Goal: Navigation & Orientation: Find specific page/section

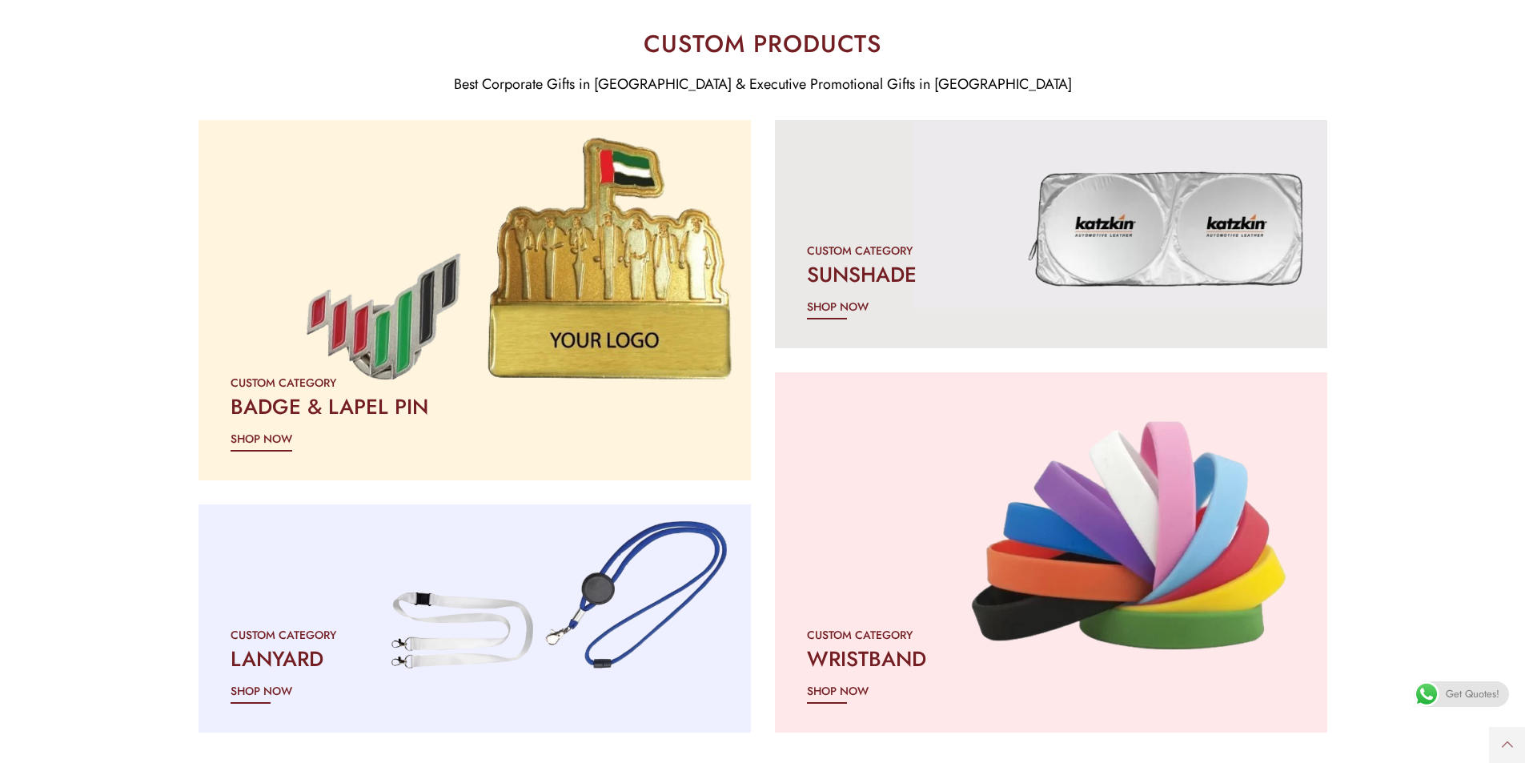
scroll to position [2161, 0]
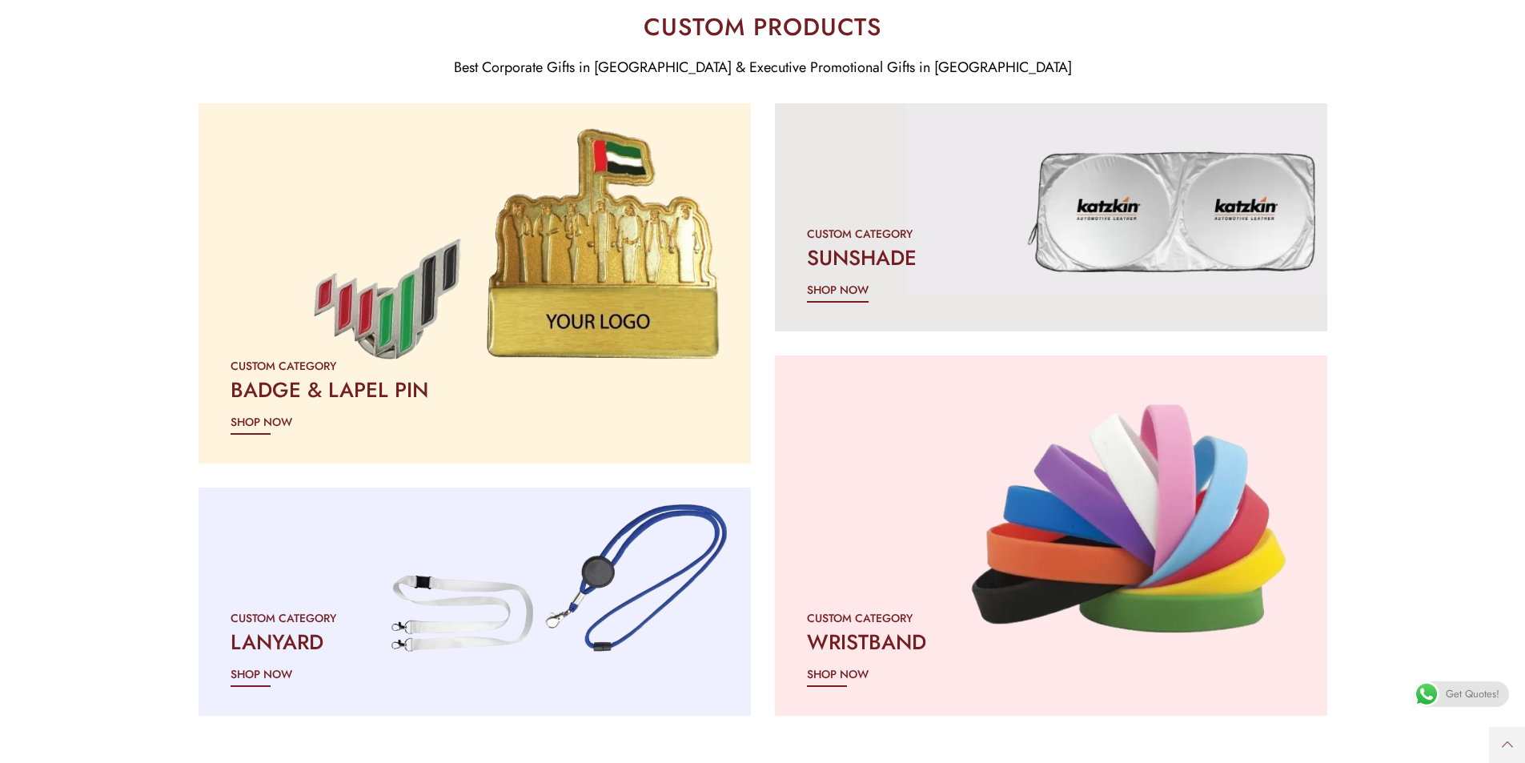
click at [847, 275] on div "CUSTOM CATEGORY SUNSHADE SHOP NOW" at bounding box center [1051, 262] width 552 height 140
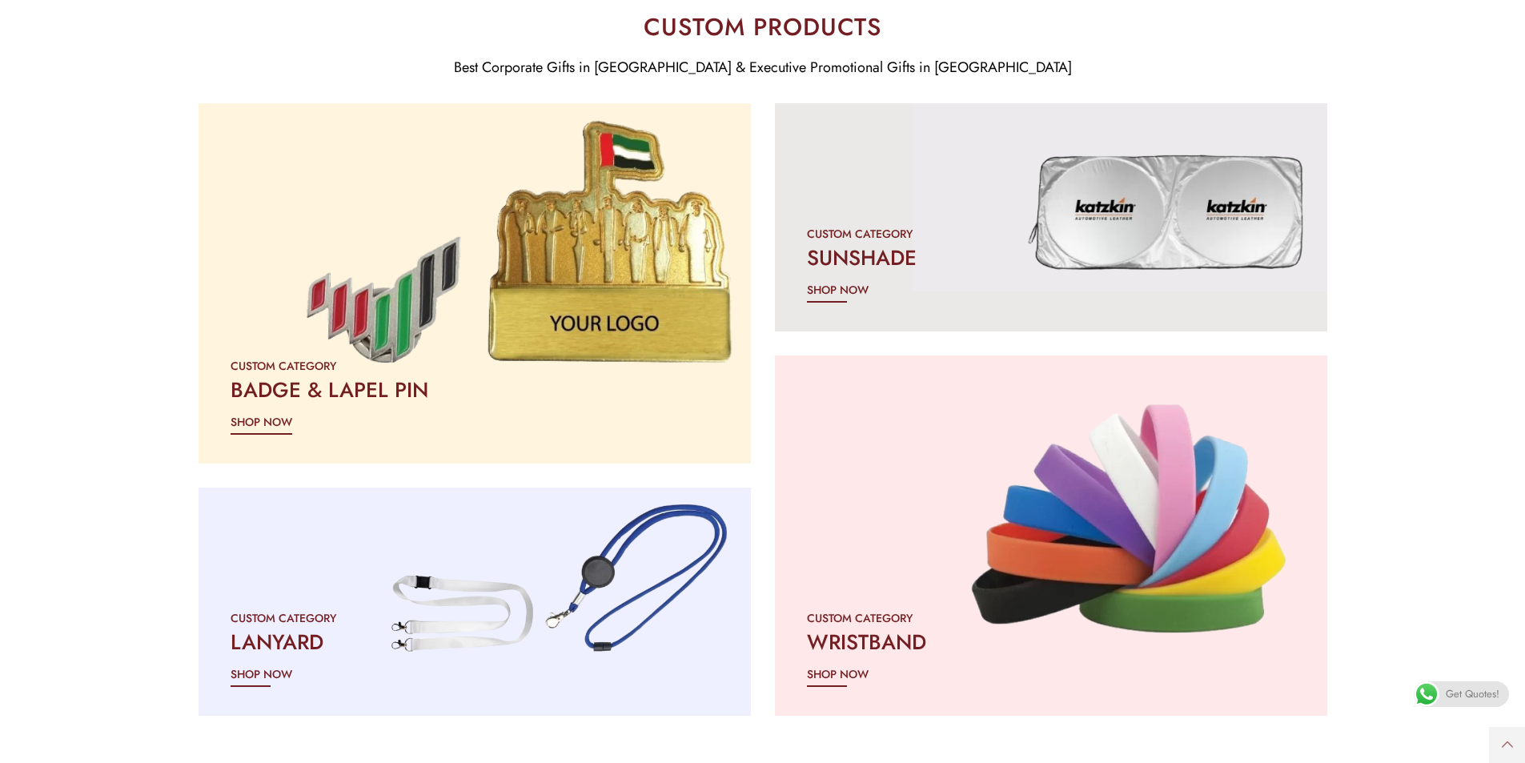
click at [284, 418] on span "SHOP NOW" at bounding box center [262, 421] width 62 height 19
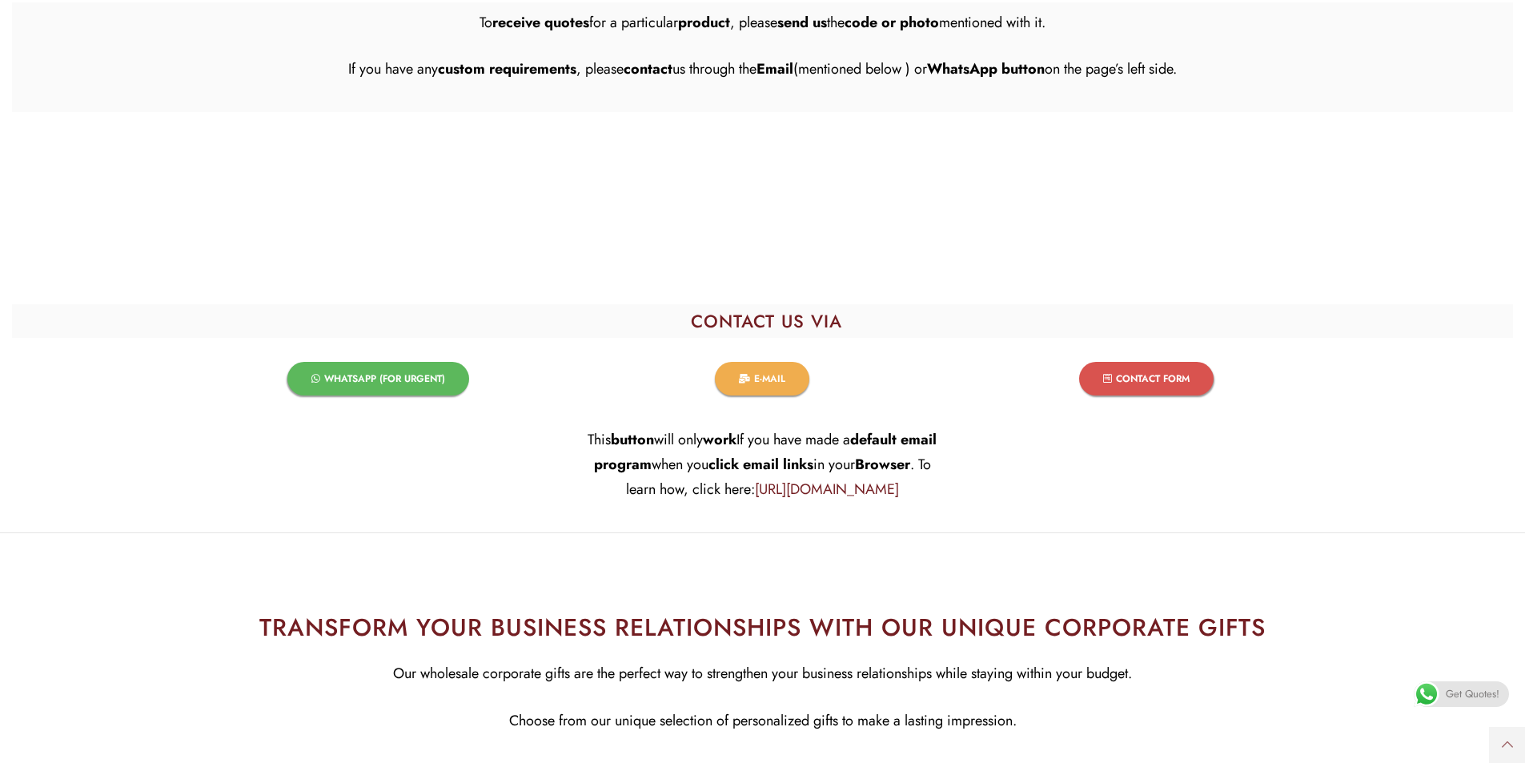
scroll to position [1838, 0]
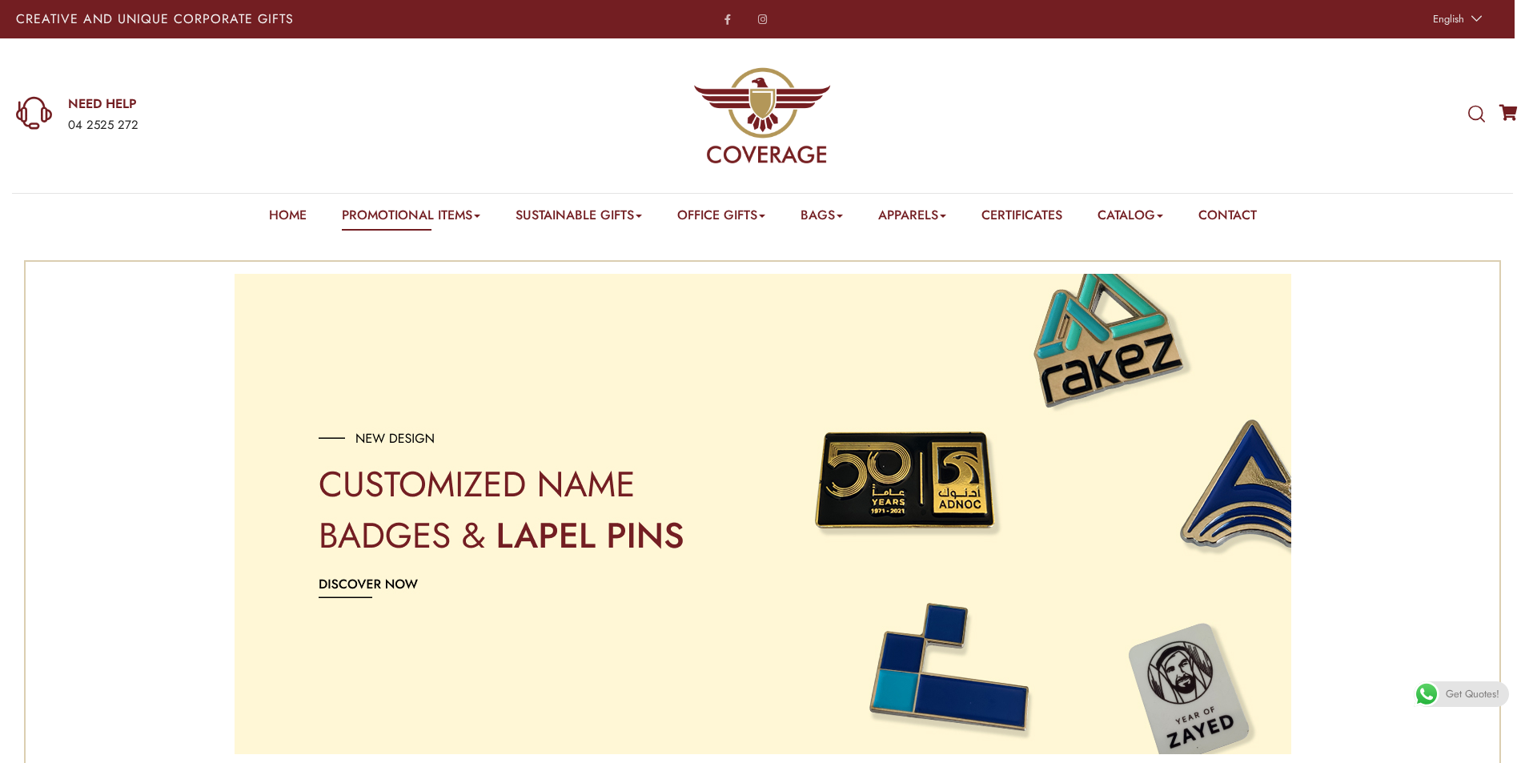
click at [772, 122] on img at bounding box center [762, 115] width 138 height 138
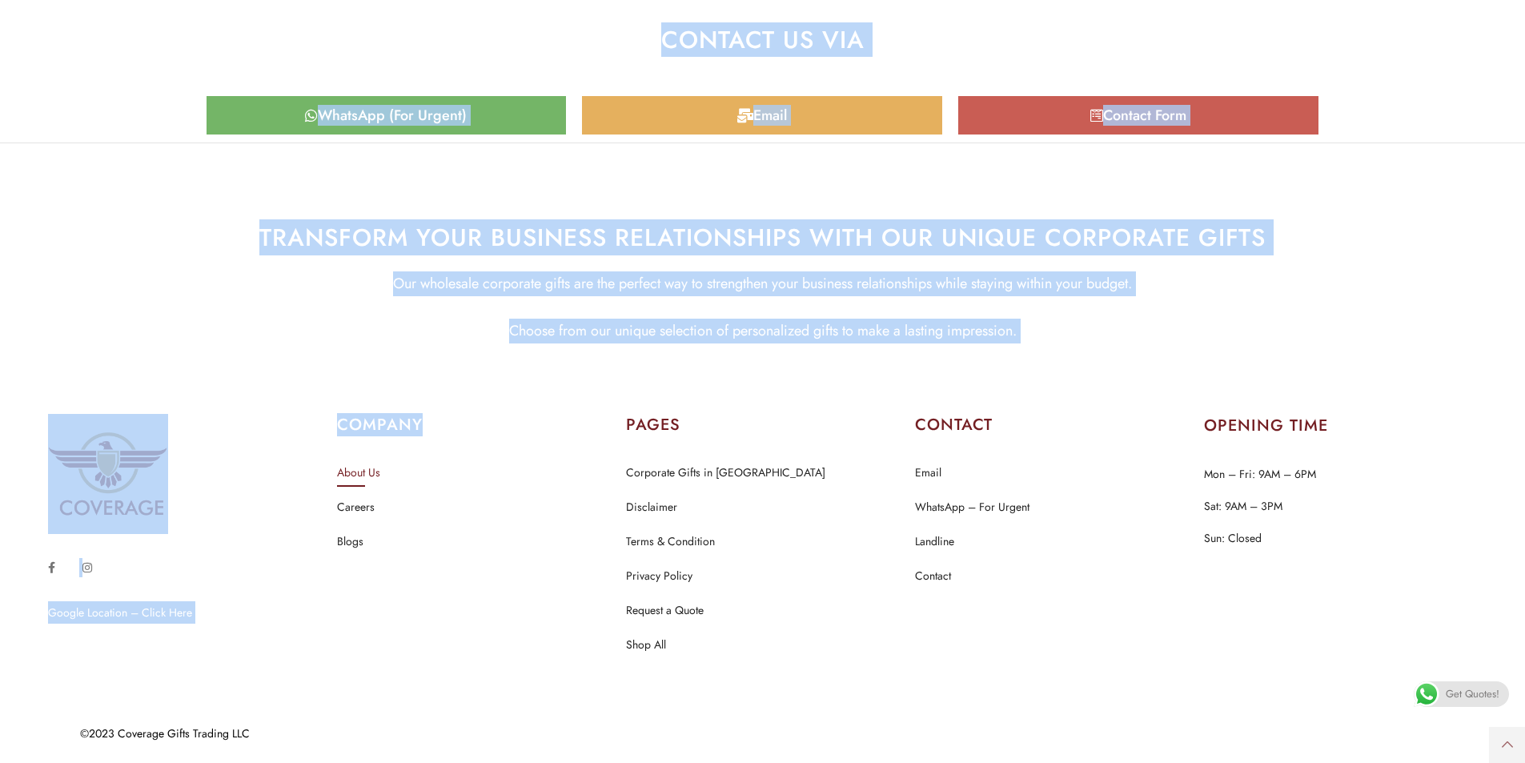
click at [365, 471] on link "About Us" at bounding box center [358, 473] width 43 height 21
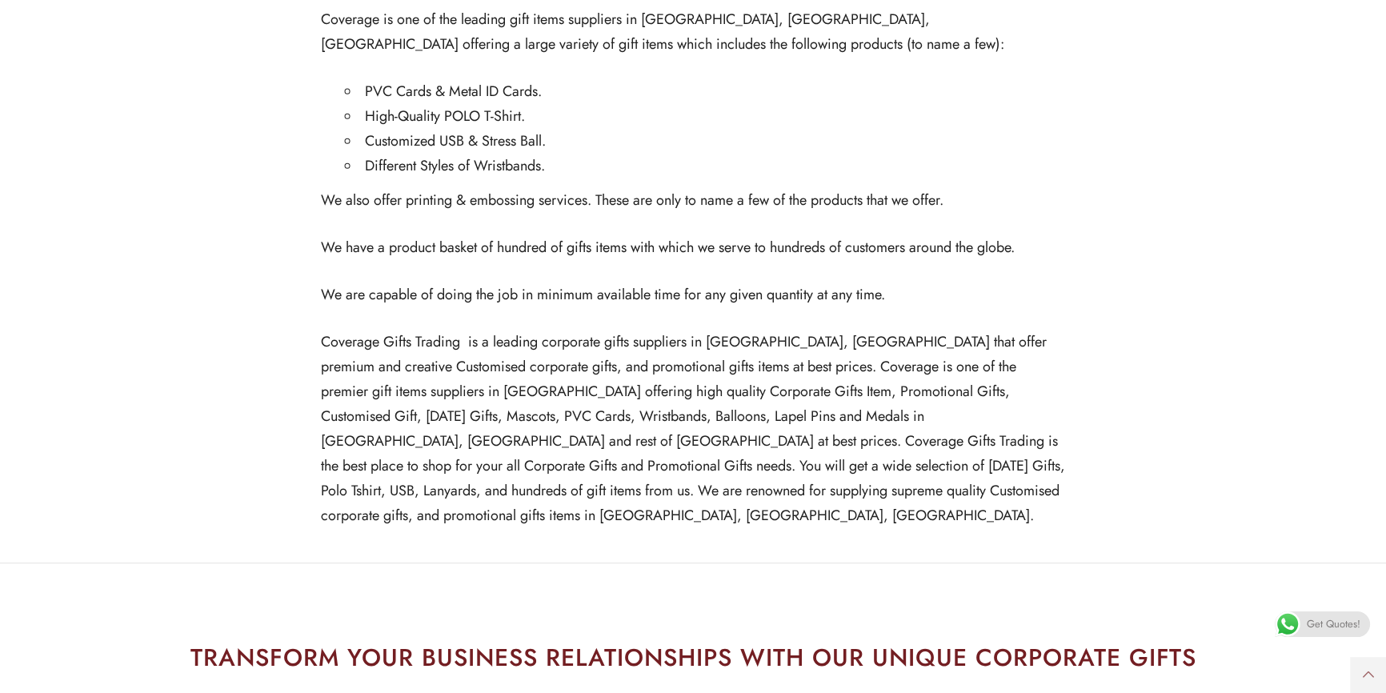
scroll to position [1327, 0]
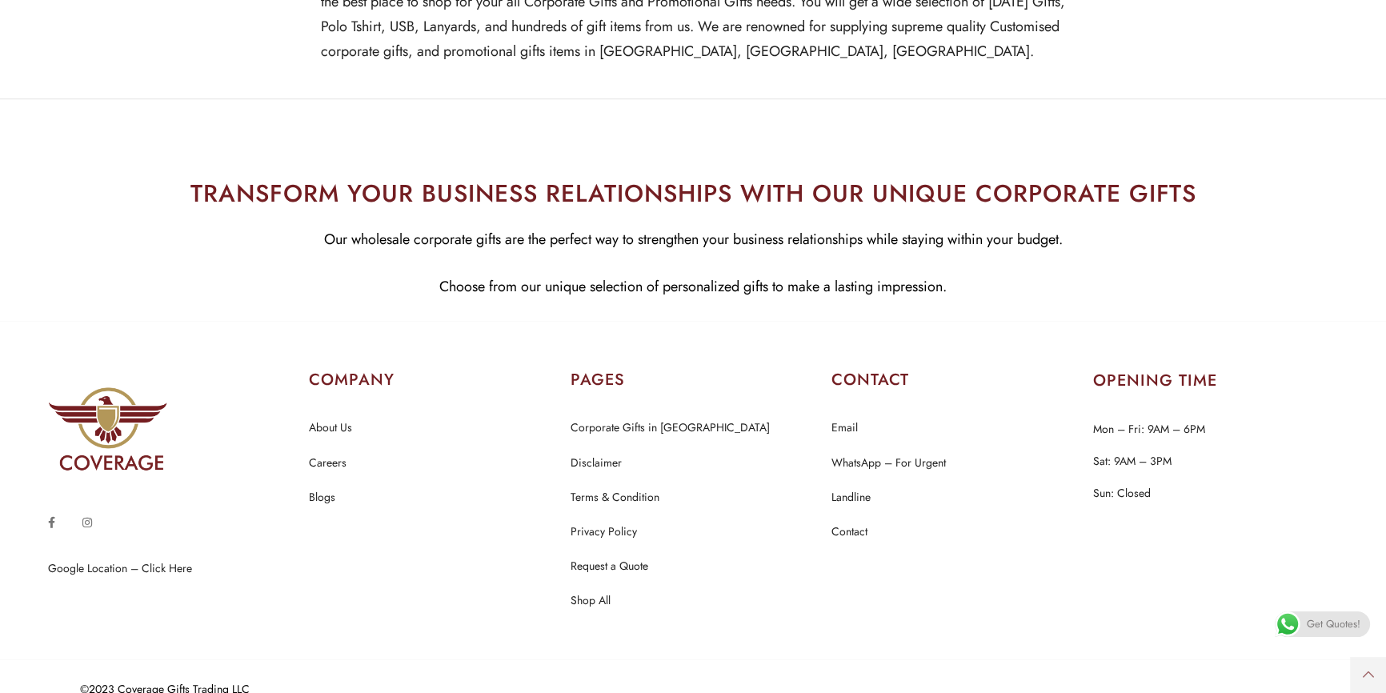
click at [1340, 175] on h2 "TRANSFORM YOUR BUSINESS RELATIONSHIPS WITH OUR UNIQUE CORPORATE GIFTS" at bounding box center [693, 193] width 1362 height 36
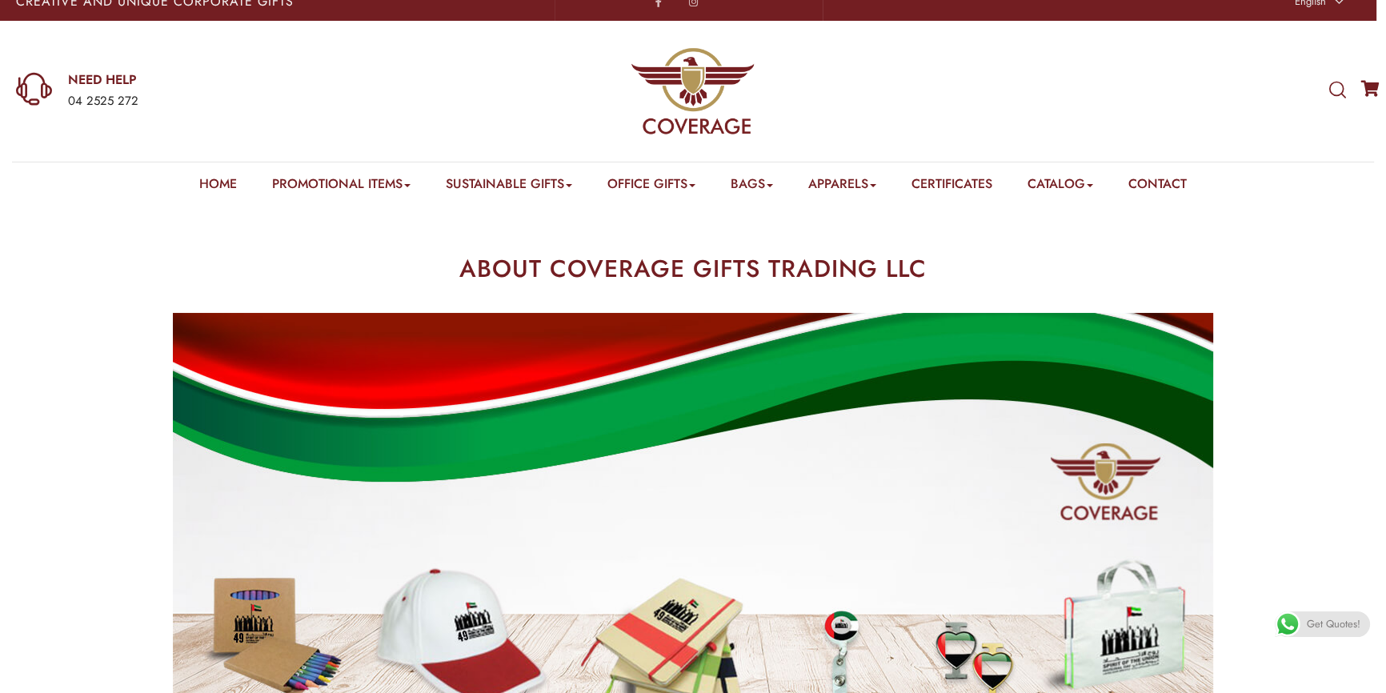
scroll to position [0, 0]
